Goal: Find specific page/section: Find specific page/section

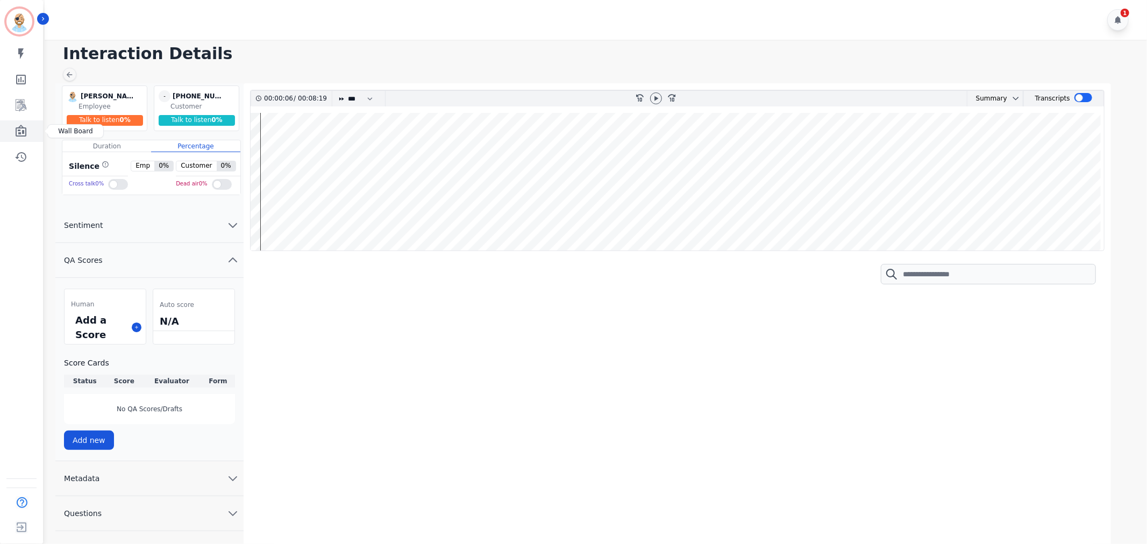
click at [22, 132] on icon "Sidebar" at bounding box center [21, 131] width 13 height 13
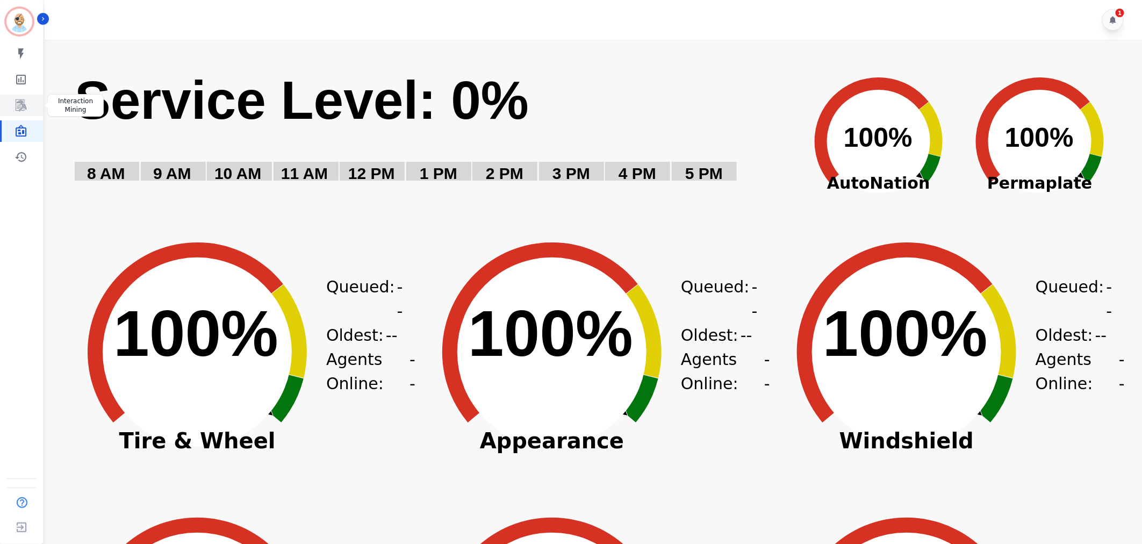
click at [22, 99] on icon "Sidebar" at bounding box center [21, 105] width 13 height 13
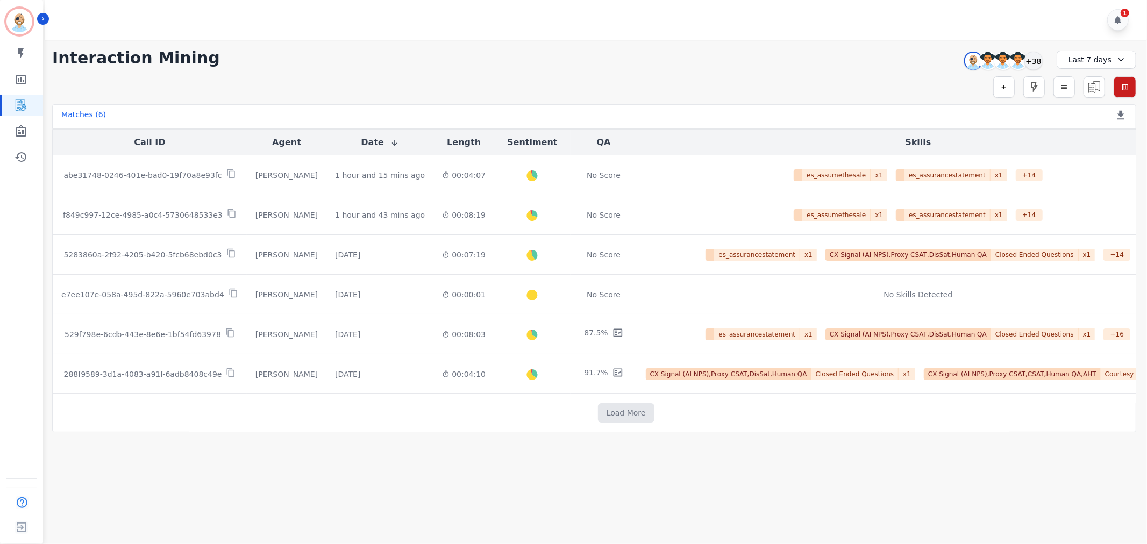
click at [535, 8] on div "1" at bounding box center [597, 20] width 1105 height 40
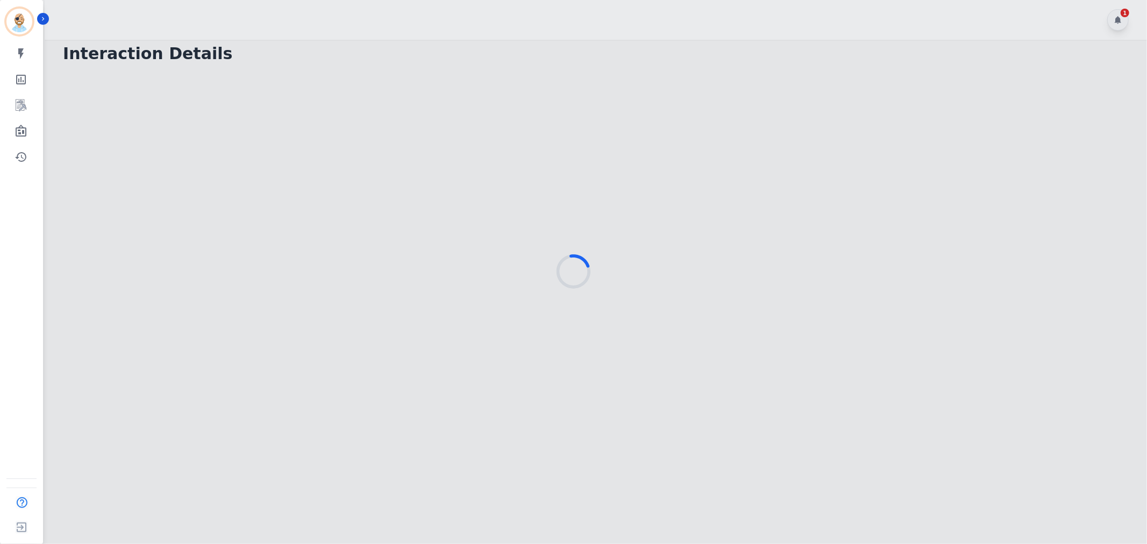
drag, startPoint x: 539, startPoint y: 15, endPoint x: 545, endPoint y: 0, distance: 15.9
click at [539, 15] on div at bounding box center [573, 272] width 1147 height 544
drag, startPoint x: 327, startPoint y: 11, endPoint x: 327, endPoint y: 2, distance: 9.1
click at [327, 11] on div at bounding box center [573, 272] width 1147 height 544
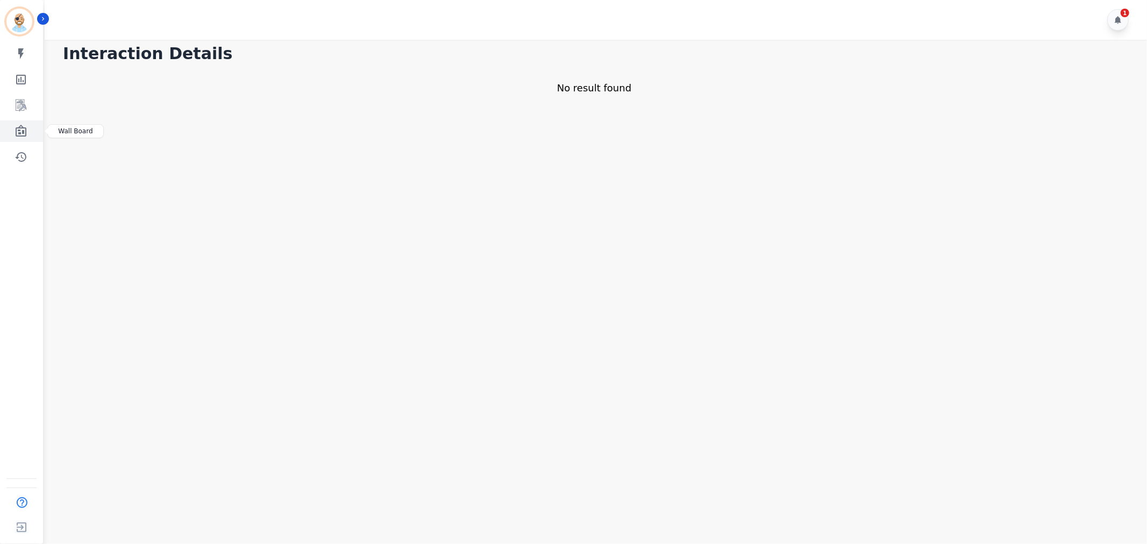
click at [16, 133] on icon "Sidebar" at bounding box center [21, 131] width 11 height 12
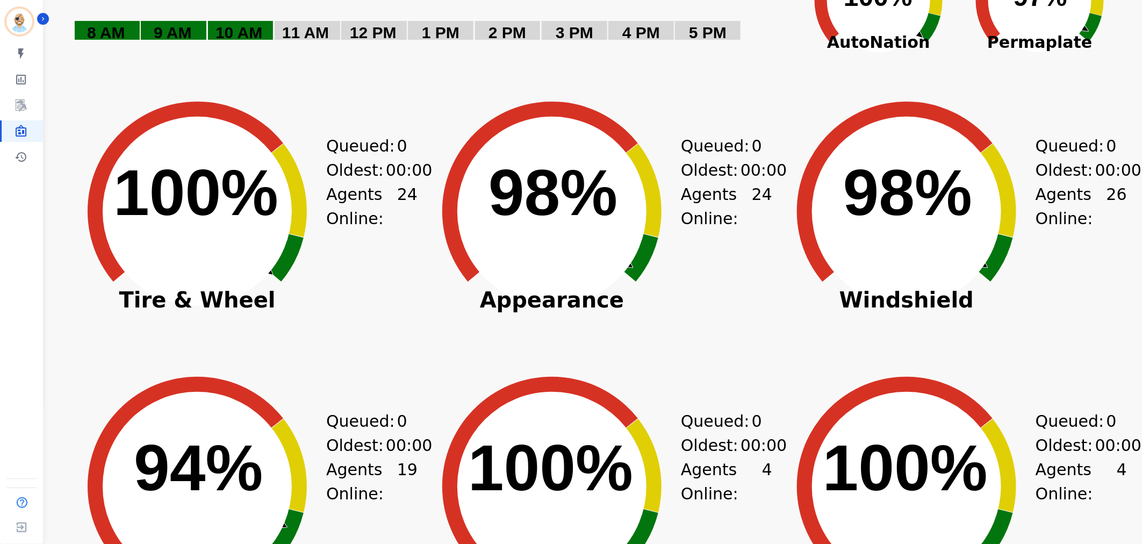
scroll to position [119, 0]
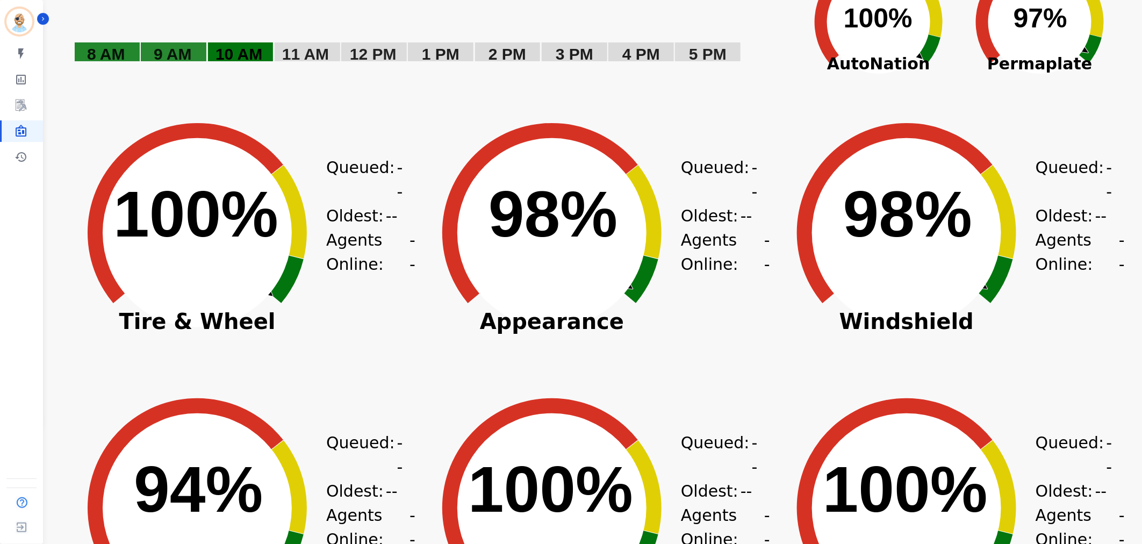
drag, startPoint x: 309, startPoint y: 72, endPoint x: 351, endPoint y: 101, distance: 51.0
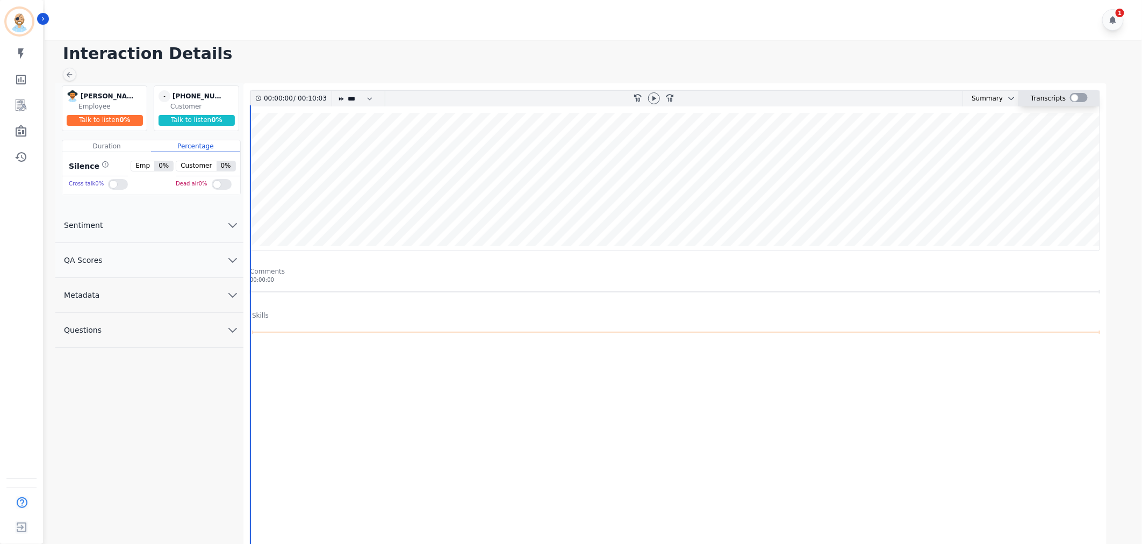
click at [1075, 97] on div at bounding box center [1079, 97] width 18 height 9
click at [655, 101] on icon at bounding box center [656, 98] width 9 height 9
click at [312, 223] on wave at bounding box center [677, 182] width 853 height 138
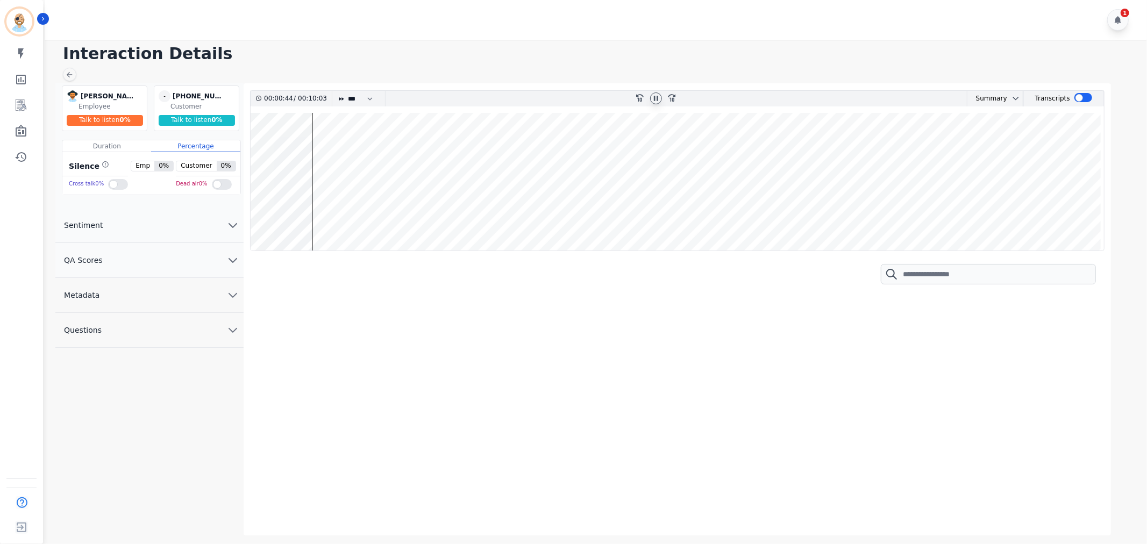
click at [332, 223] on wave at bounding box center [677, 182] width 853 height 138
click at [347, 223] on wave at bounding box center [677, 182] width 853 height 138
click at [369, 223] on wave at bounding box center [677, 182] width 853 height 138
click at [405, 222] on wave at bounding box center [677, 182] width 853 height 138
click at [427, 218] on wave at bounding box center [677, 182] width 853 height 138
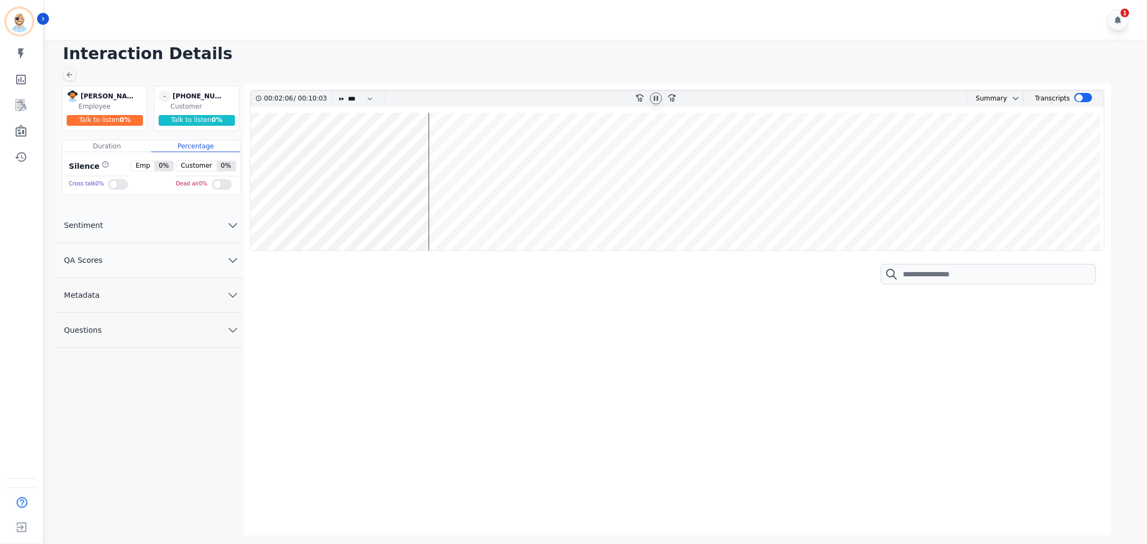
click at [447, 223] on wave at bounding box center [677, 182] width 853 height 138
click at [455, 222] on wave at bounding box center [677, 182] width 853 height 138
click at [466, 221] on wave at bounding box center [677, 182] width 853 height 138
click at [477, 223] on wave at bounding box center [677, 182] width 853 height 138
click at [486, 224] on wave at bounding box center [677, 182] width 853 height 138
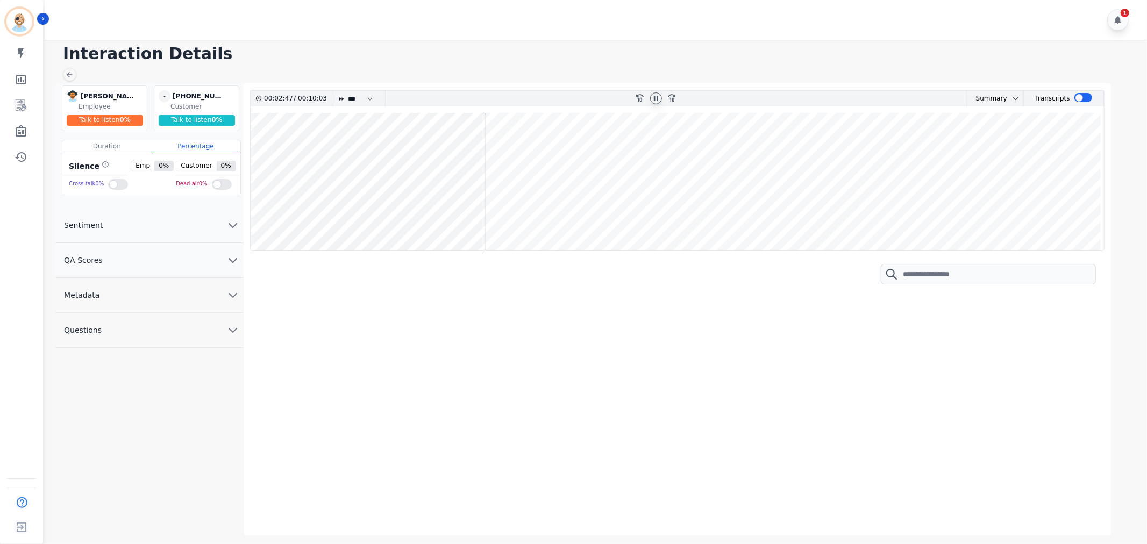
click at [490, 224] on wave at bounding box center [677, 182] width 853 height 138
click at [495, 224] on wave at bounding box center [677, 182] width 853 height 138
click at [506, 223] on wave at bounding box center [677, 182] width 853 height 138
click at [513, 221] on wave at bounding box center [677, 182] width 853 height 138
click at [527, 218] on wave at bounding box center [677, 182] width 853 height 138
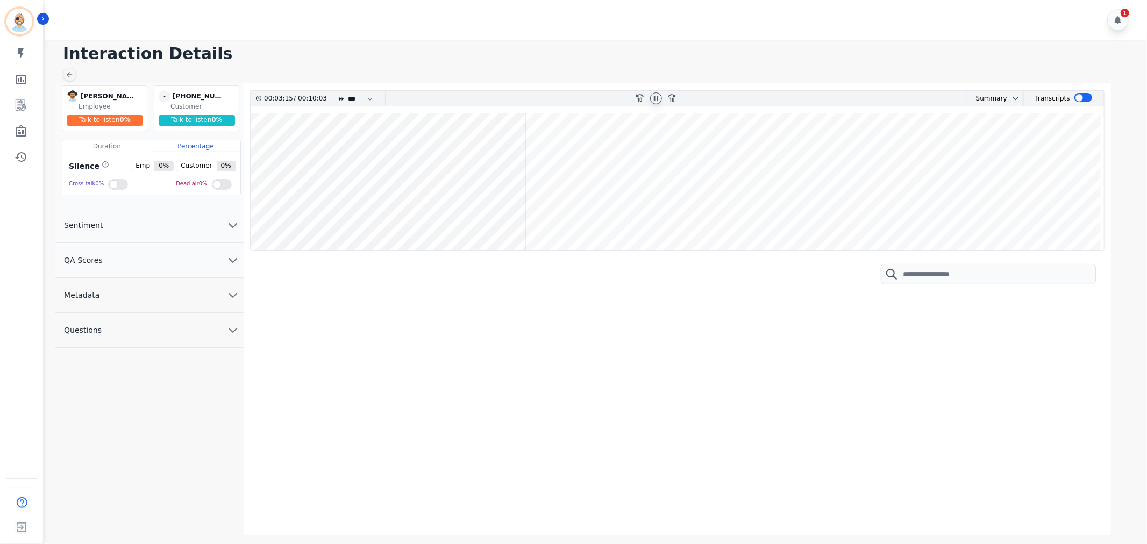
click at [531, 217] on wave at bounding box center [677, 182] width 853 height 138
click at [657, 98] on icon at bounding box center [656, 98] width 4 height 5
